Goal: Information Seeking & Learning: Understand process/instructions

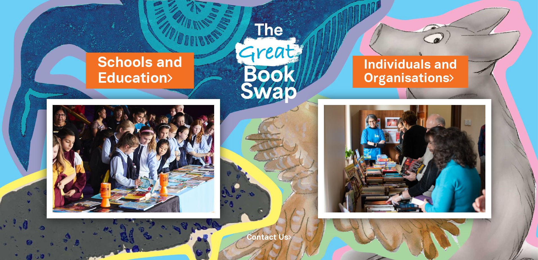
click at [144, 66] on link "Schools and Education" at bounding box center [140, 70] width 84 height 35
click at [144, 72] on link "Schools and Education" at bounding box center [140, 70] width 84 height 35
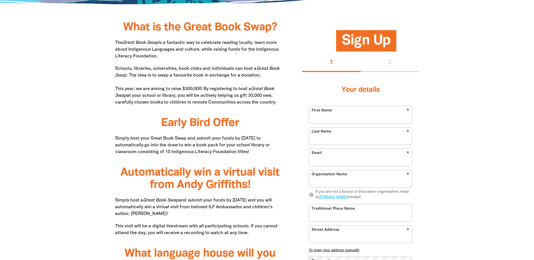
scroll to position [253, 0]
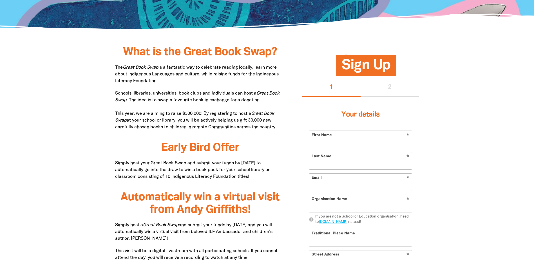
drag, startPoint x: 115, startPoint y: 66, endPoint x: 164, endPoint y: 84, distance: 51.8
click at [164, 84] on p "The Great Book Swap is a fantastic way to celebrate reading locally, learn more…" at bounding box center [200, 74] width 170 height 20
drag, startPoint x: 164, startPoint y: 84, endPoint x: 139, endPoint y: 77, distance: 25.6
copy p "The Great Book Swap is a fantastic way to celebrate reading locally, learn more…"
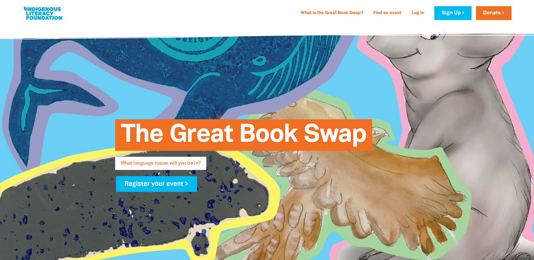
scroll to position [0, 0]
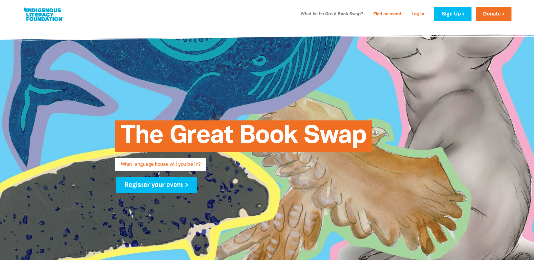
click at [356, 15] on link "What is the Great Book Swap?" at bounding box center [331, 14] width 69 height 9
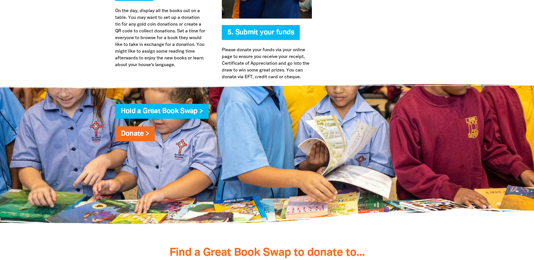
scroll to position [1464, 0]
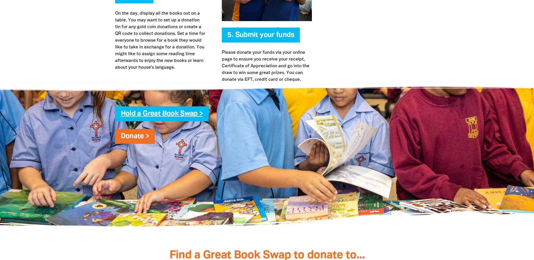
click at [155, 112] on link "Hold a Great Book Swap >" at bounding box center [162, 114] width 82 height 6
click at [188, 115] on link "Hold a Great Book Swap >" at bounding box center [162, 114] width 82 height 6
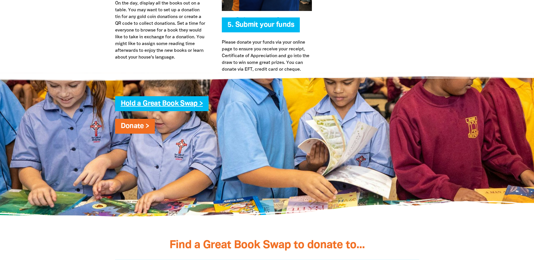
scroll to position [1464, 0]
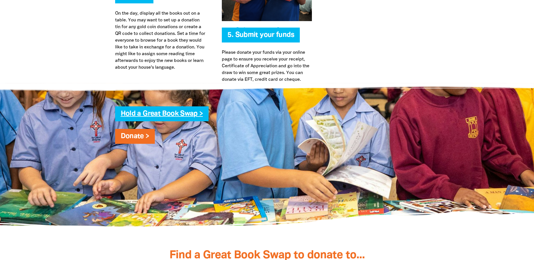
click at [183, 112] on link "Hold a Great Book Swap >" at bounding box center [162, 114] width 82 height 6
click at [266, 119] on h4 "Hold a Great Book Swap >" at bounding box center [273, 113] width 304 height 11
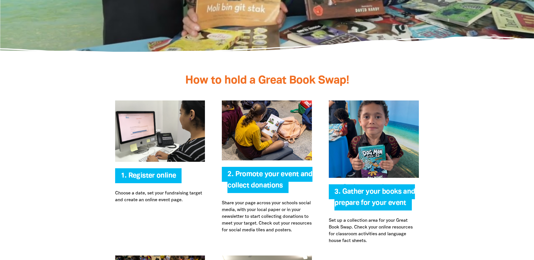
scroll to position [1183, 0]
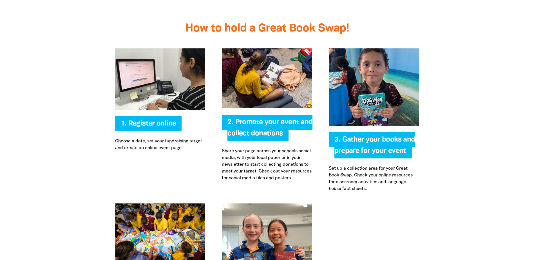
click at [246, 142] on div "2. Promote your event and collect donations Share your page across your schools…" at bounding box center [266, 120] width 107 height 144
click at [277, 133] on span "2. Promote your event and collect donations" at bounding box center [270, 130] width 85 height 22
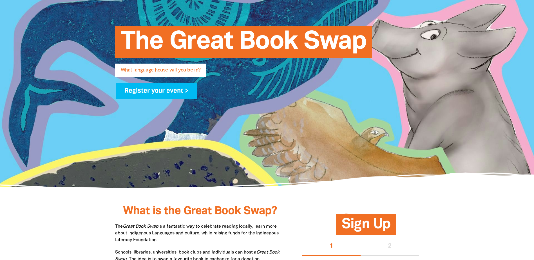
scroll to position [0, 0]
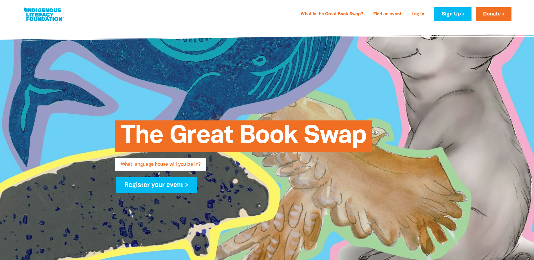
click at [43, 15] on link at bounding box center [44, 14] width 42 height 17
click at [46, 12] on link at bounding box center [44, 14] width 42 height 17
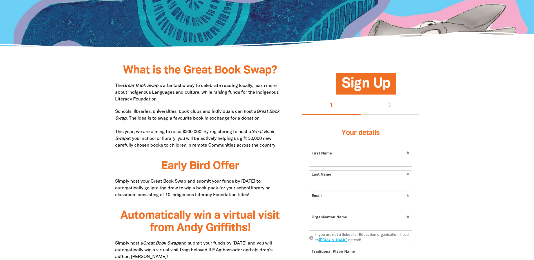
scroll to position [225, 0]
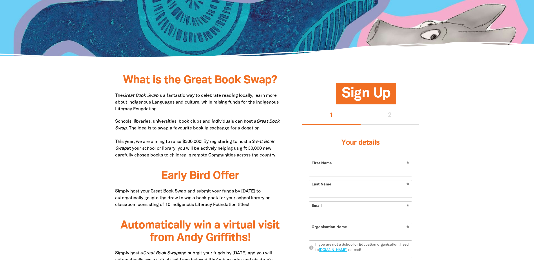
drag, startPoint x: 206, startPoint y: 141, endPoint x: 281, endPoint y: 157, distance: 76.9
click at [281, 157] on p "Schools, libraries, universities, book clubs and individuals can host a Great B…" at bounding box center [200, 138] width 170 height 41
drag, startPoint x: 281, startPoint y: 157, endPoint x: 256, endPoint y: 154, distance: 25.3
copy p "By registering to host a Great Book Swap at your school or library, you will be…"
